Goal: Use online tool/utility: Use online tool/utility

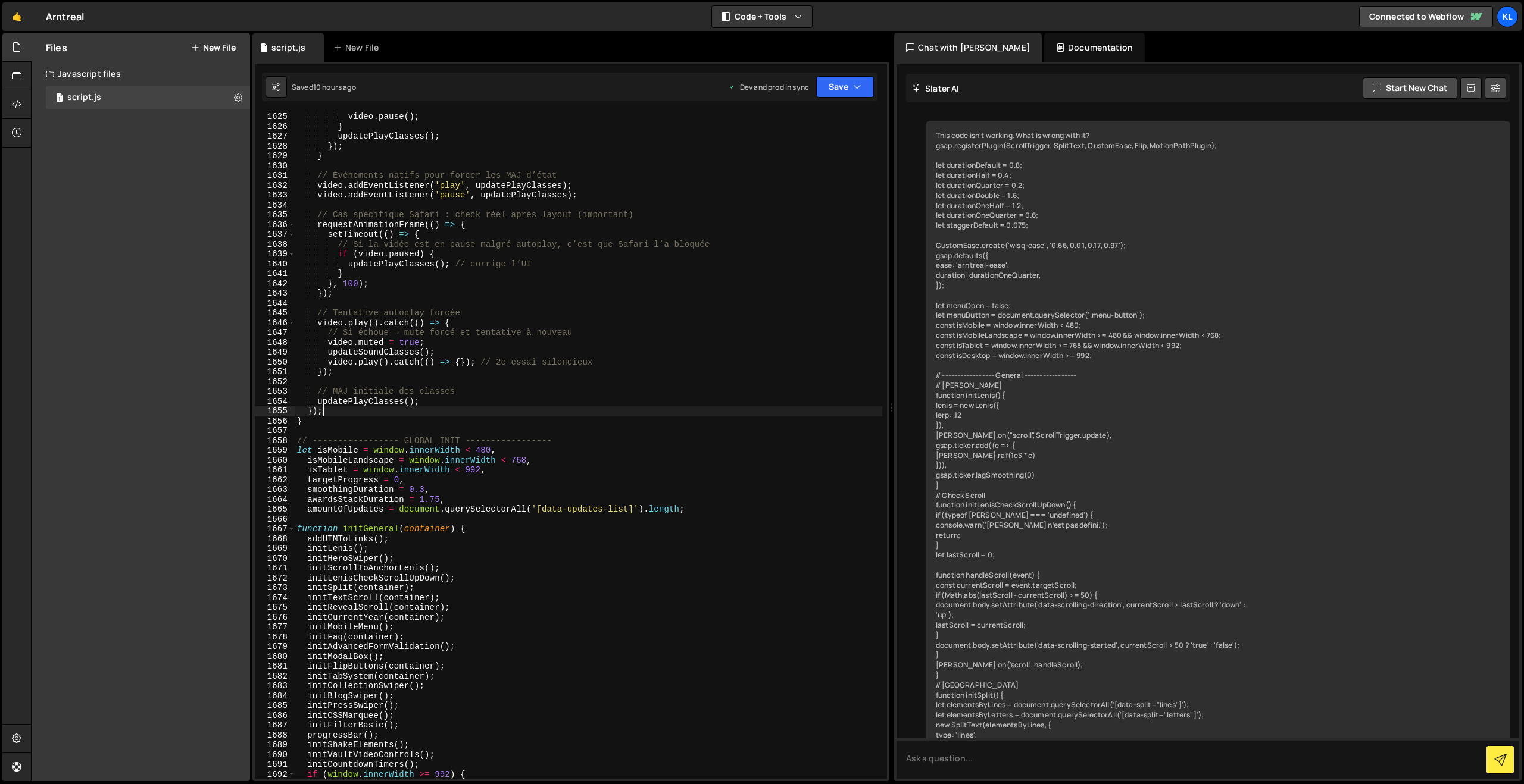
scroll to position [7304, 0]
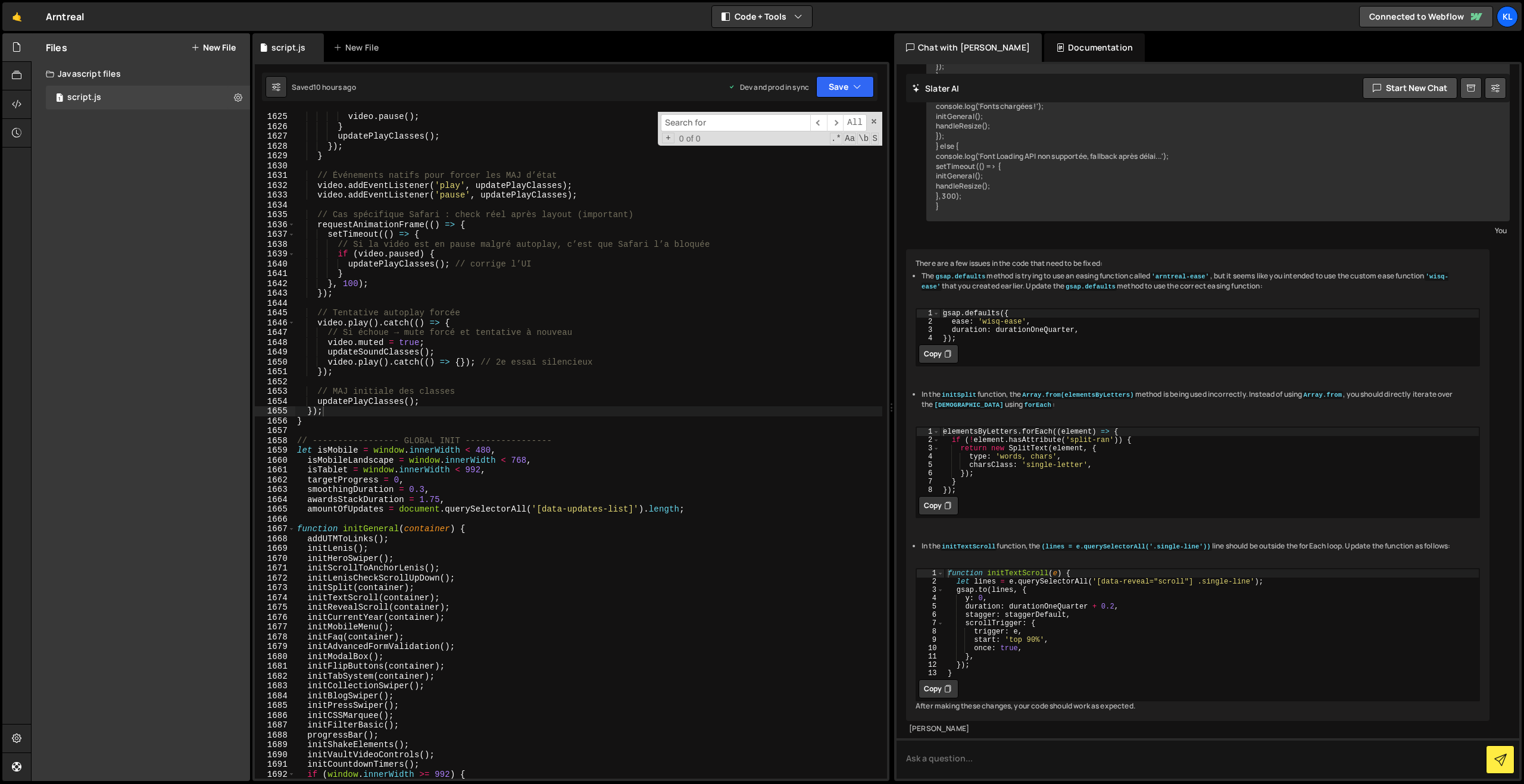
click at [716, 406] on div "video . pause ( ) ; } updatePlayClasses ( ) ; }) ; } // Événements natifs pour …" at bounding box center [588, 455] width 587 height 686
type textarea "updatePlayClasses(); });"
paste input "collection_swiper_image"
click at [840, 123] on span "​" at bounding box center [835, 123] width 17 height 17
click at [840, 123] on span "​" at bounding box center [835, 123] width 17 height 17
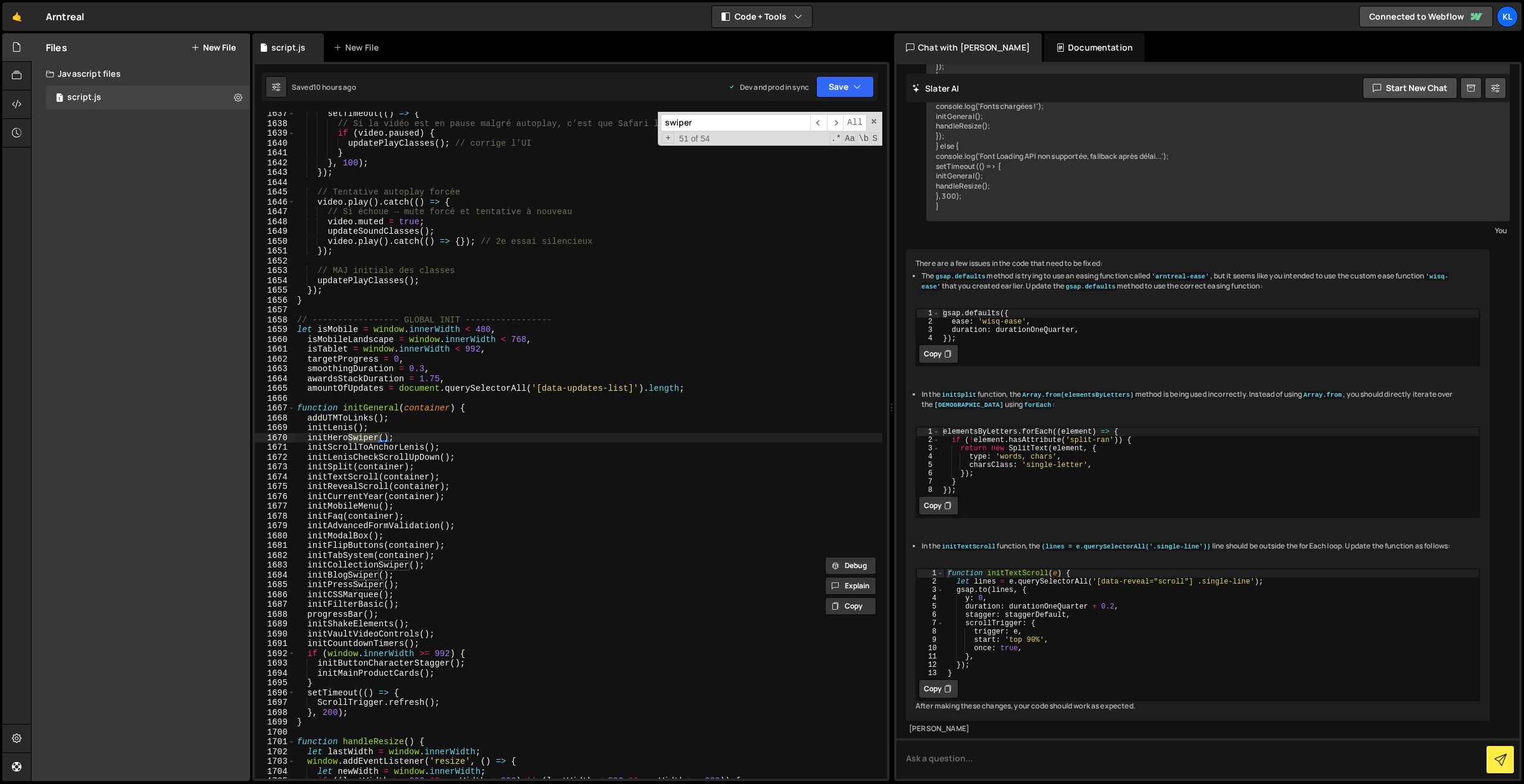
scroll to position [16062, 0]
type input "swiper"
click at [381, 581] on div "setTimeout (( ) => { // Si la vidéo est en pause malgré autoplay, c’est que Saf…" at bounding box center [588, 452] width 587 height 686
click at [429, 568] on div "setTimeout (( ) => { // Si la vidéo est en pause malgré autoplay, c’est que Saf…" at bounding box center [588, 452] width 587 height 686
type textarea "initCollectionSwiper();"
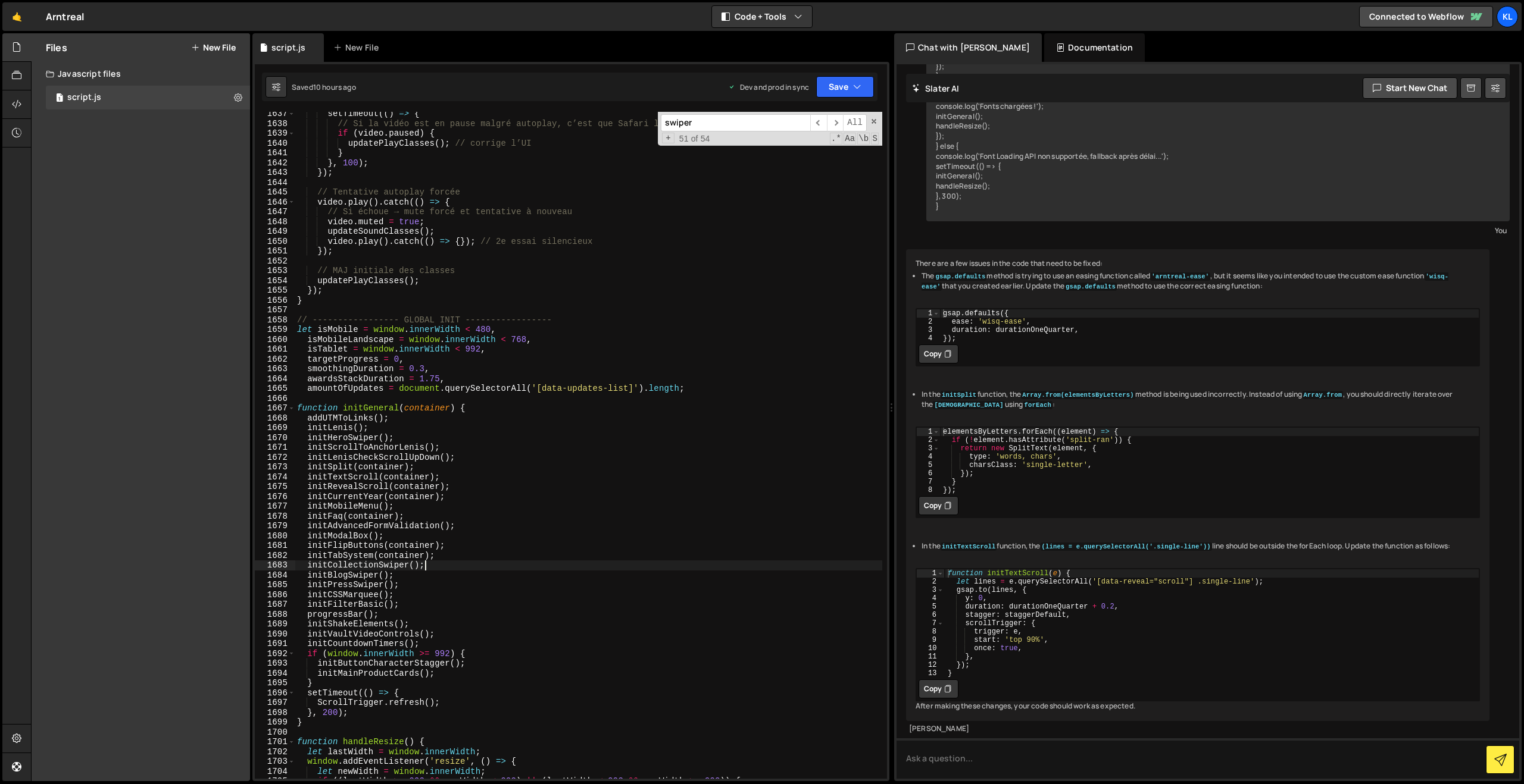
click at [374, 561] on div "setTimeout (( ) => { // Si la vidéo est en pause malgré autoplay, c’est que Saf…" at bounding box center [588, 452] width 587 height 686
click at [374, 561] on div "setTimeout (( ) => { // Si la vidéo est en pause malgré autoplay, c’est que Saf…" at bounding box center [588, 452] width 587 height 686
click at [722, 114] on input "swiper" at bounding box center [735, 123] width 150 height 17
click at [720, 117] on input "swiper" at bounding box center [735, 123] width 150 height 17
paste input "initCollectionS"
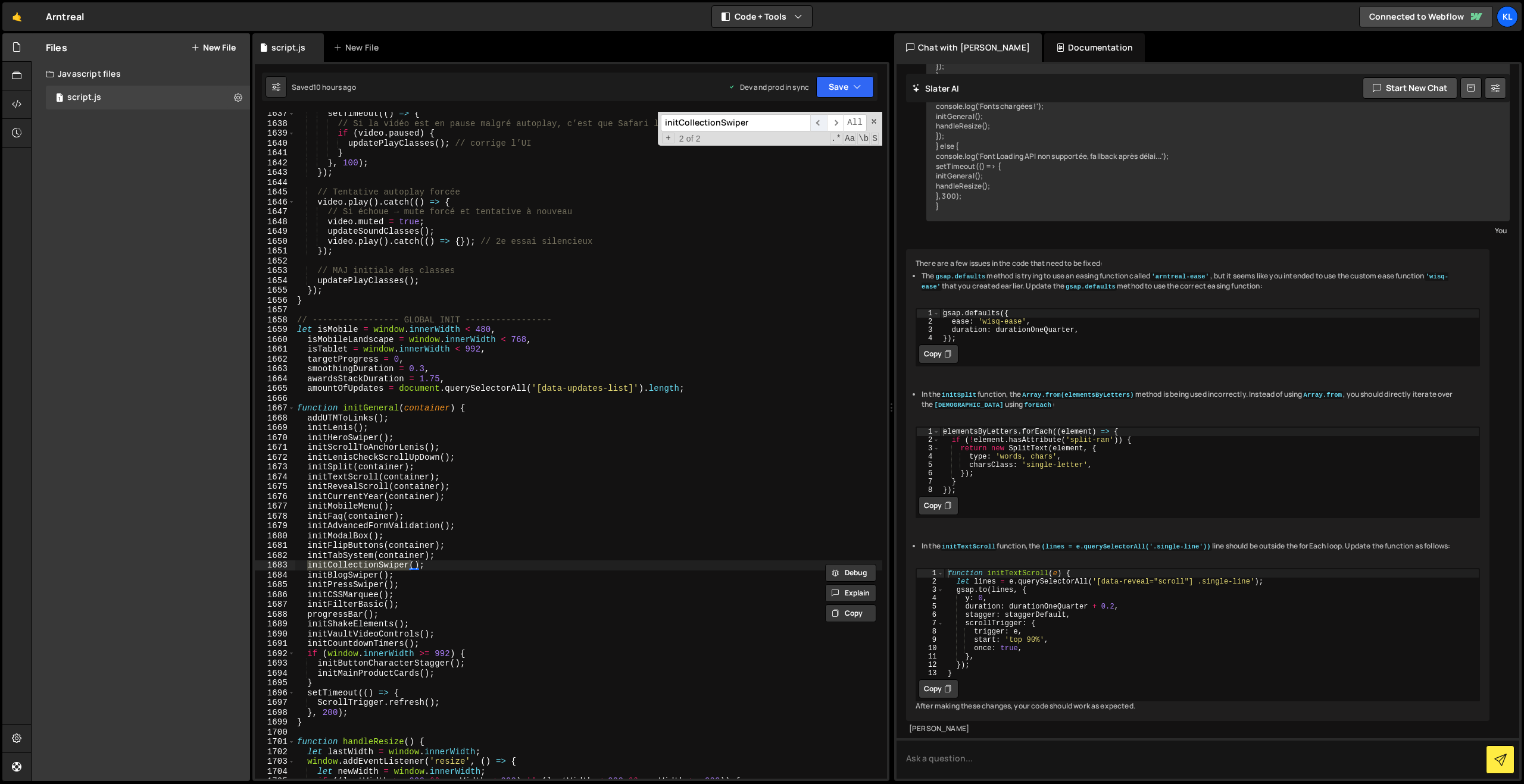
type input "initCollectionSwiper"
click at [825, 122] on span "​" at bounding box center [819, 123] width 17 height 17
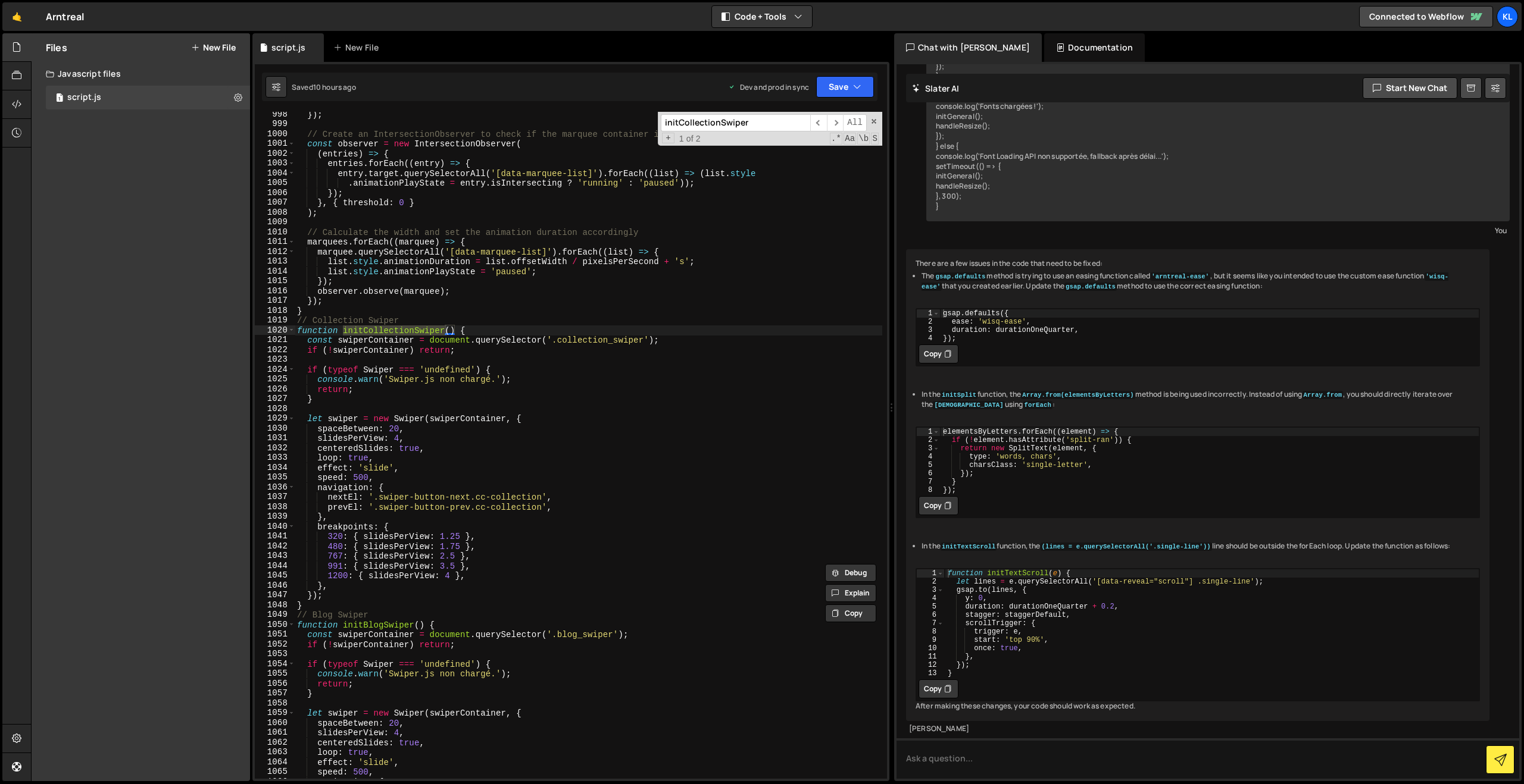
scroll to position [9789, 0]
click at [475, 447] on div "}) ; // Create an IntersectionObserver to check if the marquee container is in …" at bounding box center [588, 452] width 587 height 686
click at [660, 454] on div "}) ; // Create an IntersectionObserver to check if the marquee container is in …" at bounding box center [588, 452] width 587 height 686
type textarea "loop: true,"
paste input "swiper-power-button-prev"
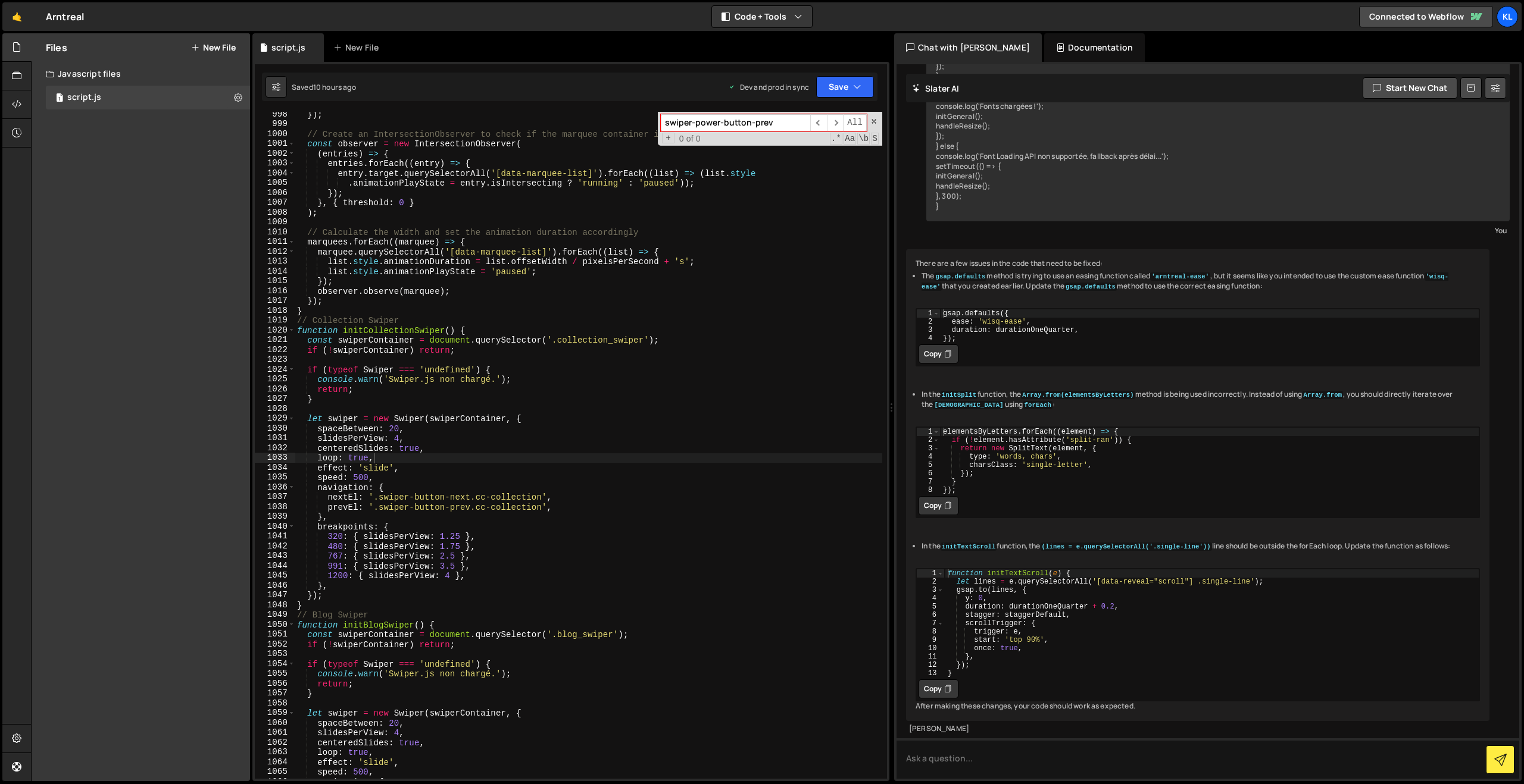
type input "swiper-power-button-prev"
click at [14, 18] on link "🤙" at bounding box center [17, 17] width 29 height 29
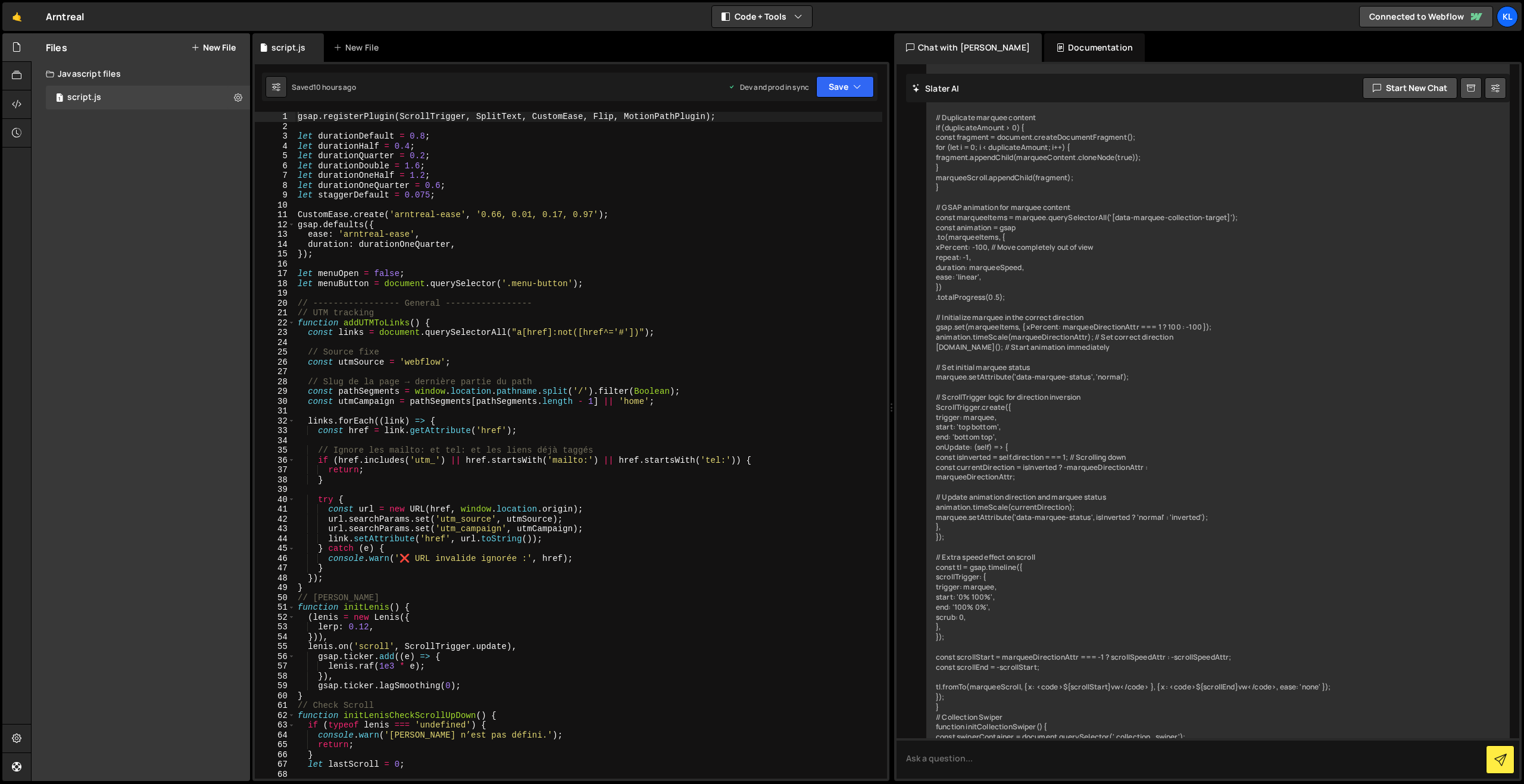
scroll to position [7304, 0]
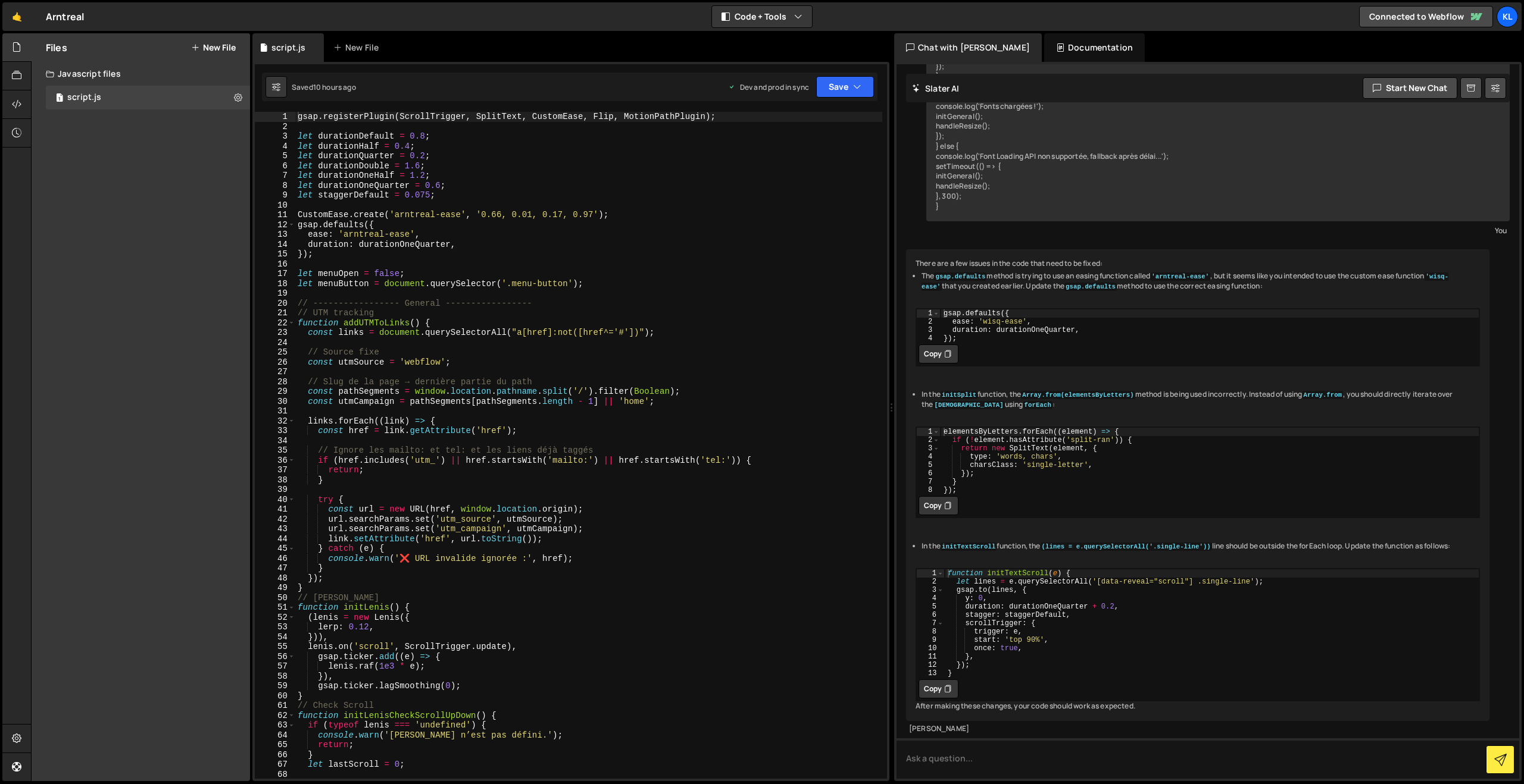
type textarea "CustomEase.create('arntreal-ease', '0.66, 0.01, 0.17, 0.97');"
click at [741, 212] on div "gsap . registerPlugin ( ScrollTrigger , SplitText , CustomEase , Flip , MotionP…" at bounding box center [589, 455] width 587 height 686
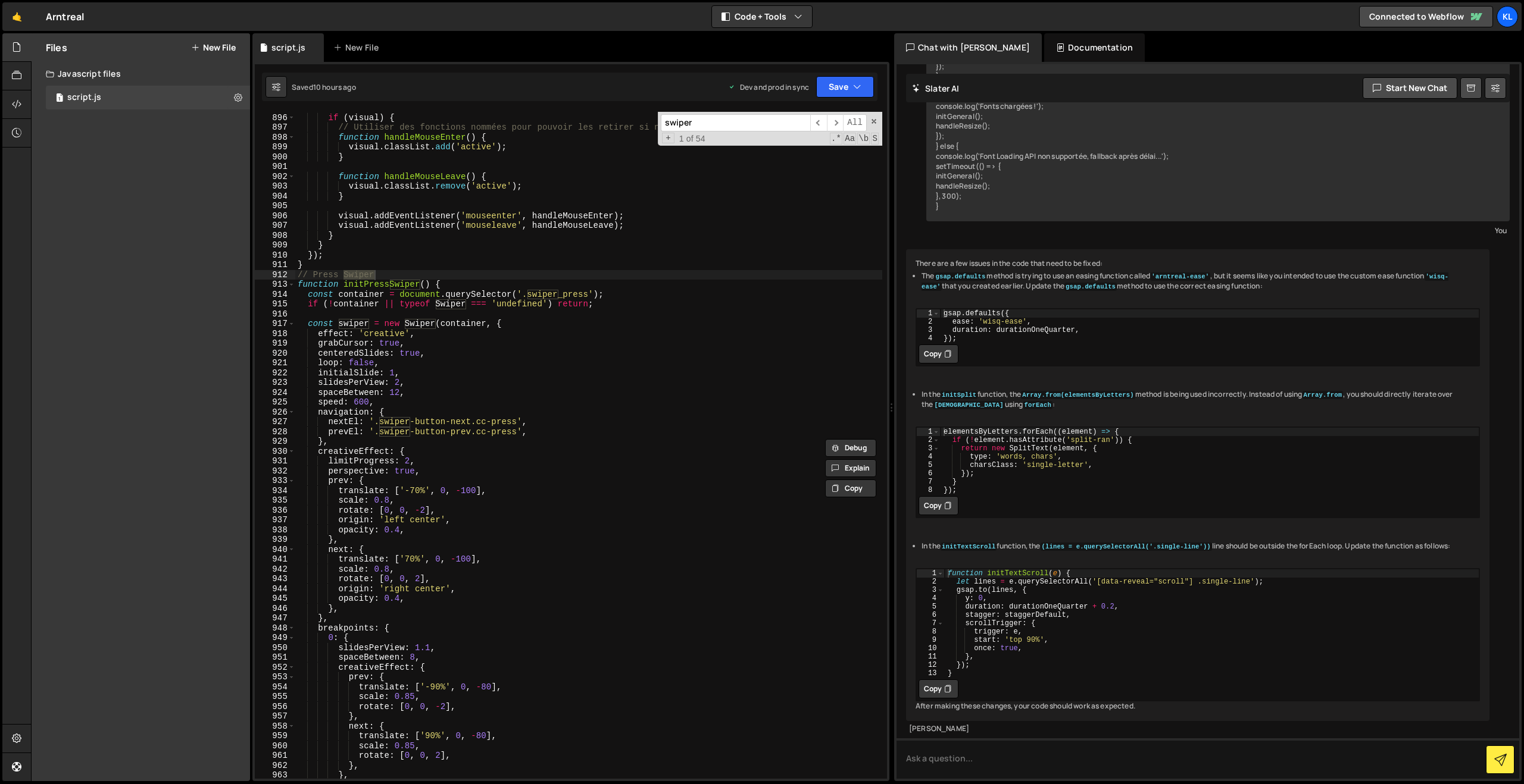
scroll to position [8785, 0]
type input "swiper"
click at [351, 384] on div "const visual = card . querySelector ( '.main_product_visual' ) ; if ( visual ) …" at bounding box center [589, 446] width 587 height 686
click at [347, 390] on div "const visual = card . querySelector ( '.main_product_visual' ) ; if ( visual ) …" at bounding box center [589, 446] width 587 height 686
type textarea "spaceBetween: 12,"
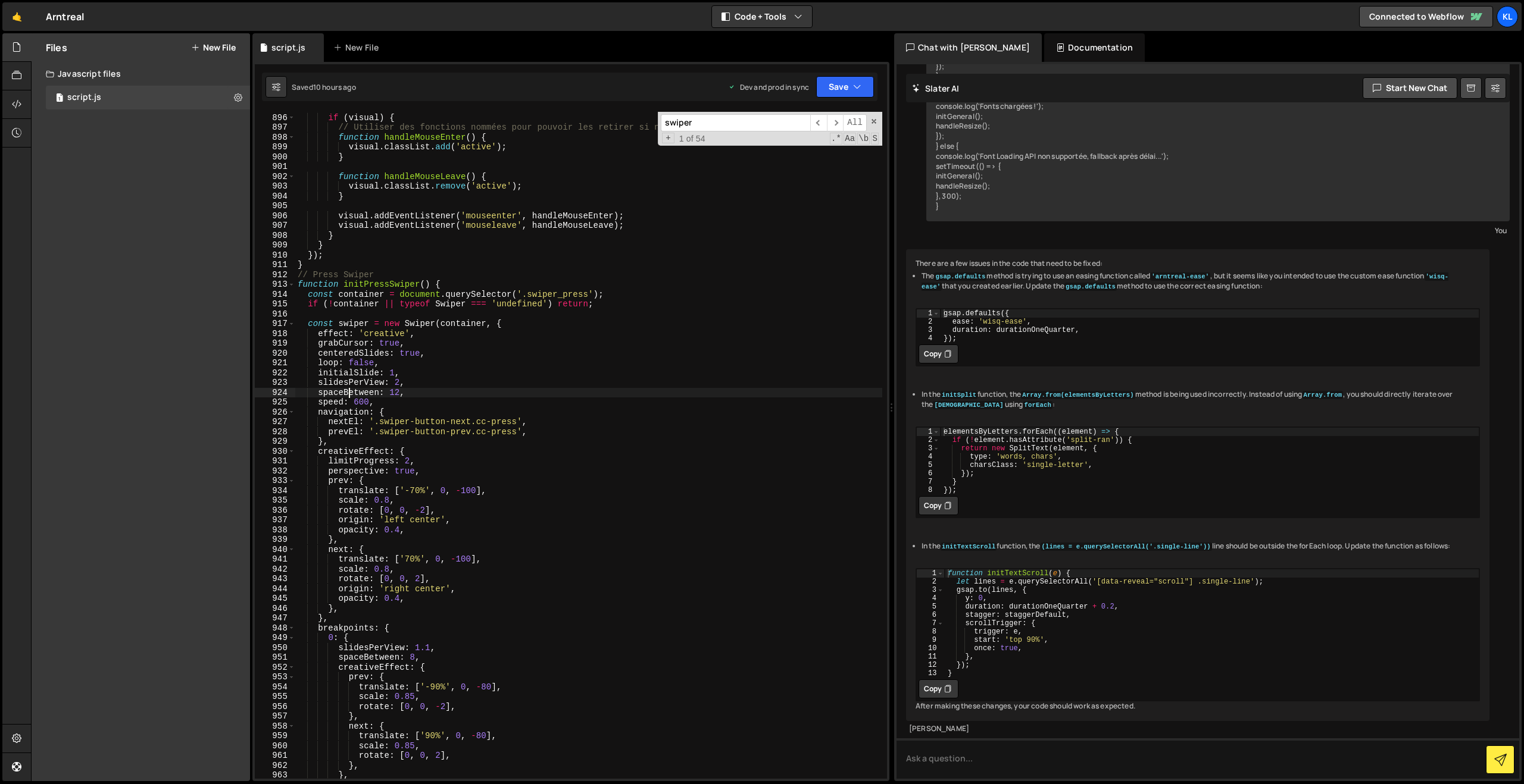
click at [347, 390] on div "const visual = card . querySelector ( '.main_product_visual' ) ; if ( visual ) …" at bounding box center [589, 446] width 587 height 686
